Goal: Download file/media

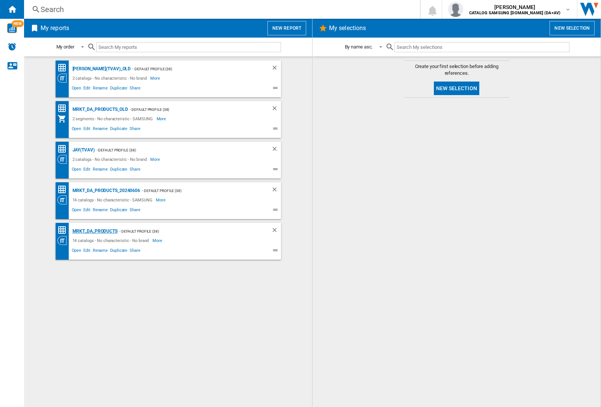
click at [95, 231] on div "MRKT_DA_PRODUCTS" at bounding box center [94, 231] width 47 height 9
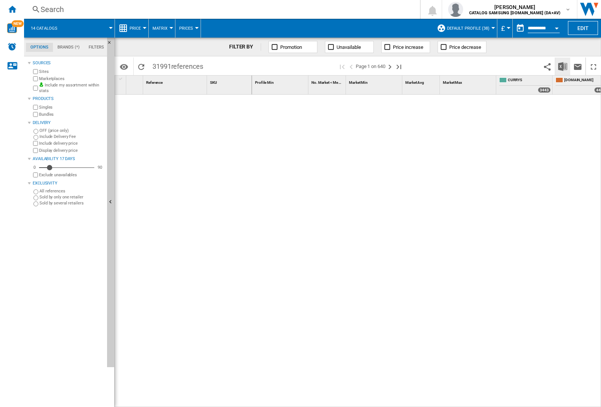
click at [562, 66] on img "Download in Excel" at bounding box center [562, 66] width 9 height 9
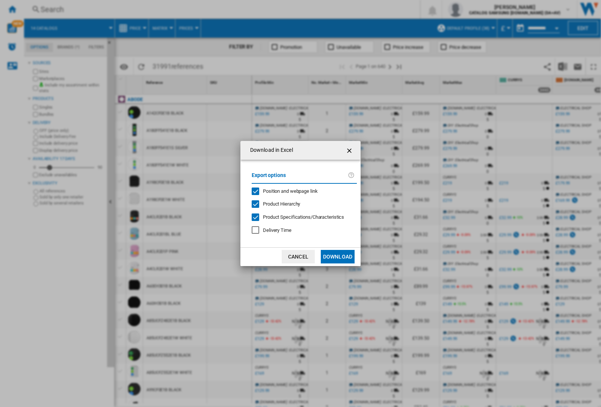
click at [286, 191] on span "Position and webpage link" at bounding box center [290, 191] width 55 height 6
click at [338, 257] on button "Download" at bounding box center [338, 257] width 34 height 14
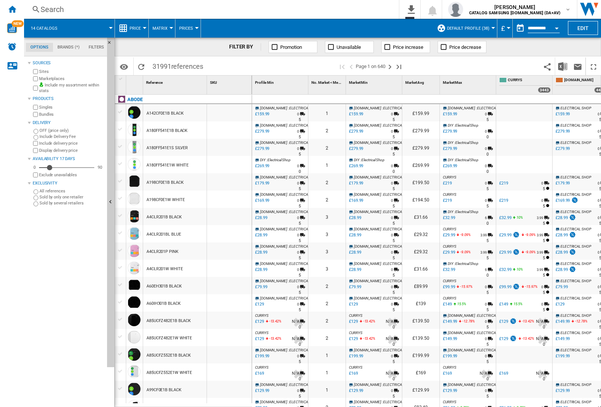
click at [234, 128] on div at bounding box center [229, 129] width 45 height 17
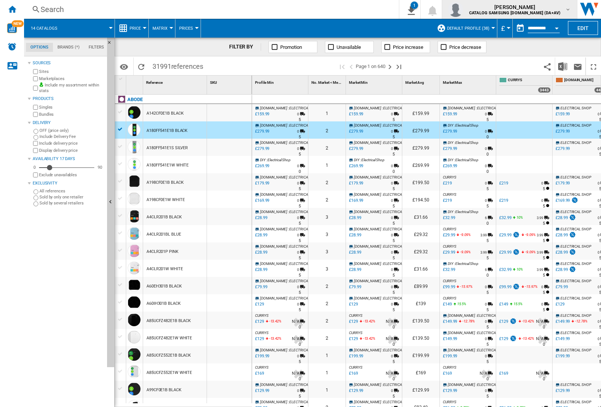
click at [463, 9] on img "button" at bounding box center [455, 9] width 15 height 15
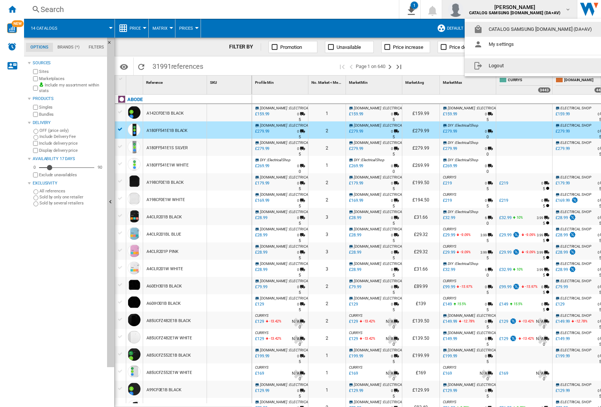
click at [523, 66] on button "Logout" at bounding box center [534, 65] width 139 height 15
